Goal: Transaction & Acquisition: Purchase product/service

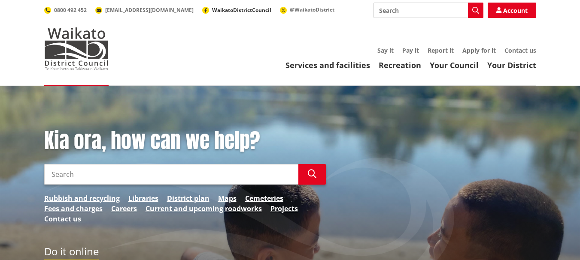
click at [202, 9] on link "WaikatoDistrictCouncil" at bounding box center [236, 9] width 69 height 7
click at [411, 49] on link "Pay it" at bounding box center [410, 50] width 17 height 8
click at [212, 8] on span "WaikatoDistrictCouncil" at bounding box center [241, 9] width 59 height 7
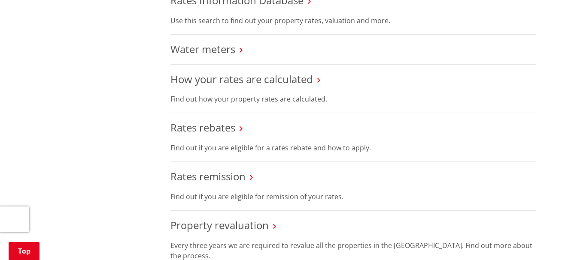
scroll to position [430, 0]
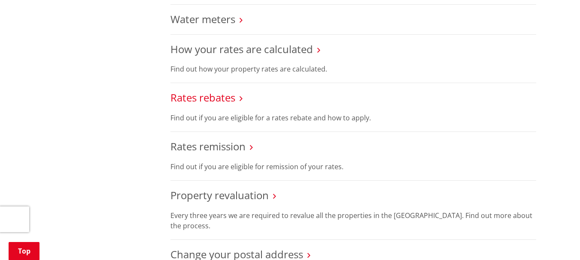
click at [233, 103] on link "Rates rebates" at bounding box center [202, 98] width 65 height 14
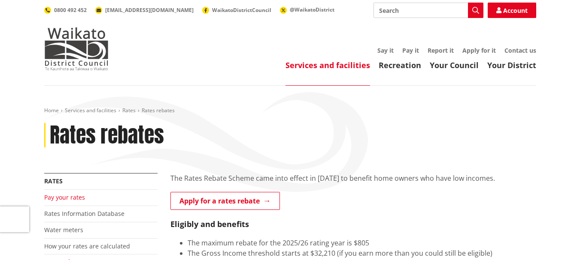
click at [67, 197] on link "Pay your rates" at bounding box center [64, 198] width 41 height 8
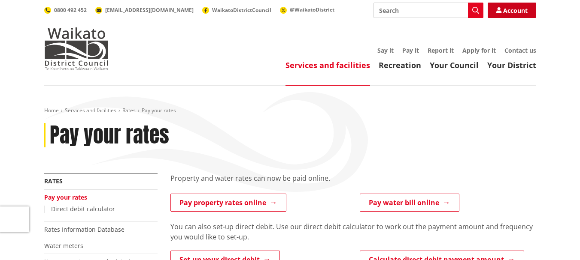
click at [514, 11] on link "Account" at bounding box center [511, 10] width 48 height 15
